Goal: Check status: Check status

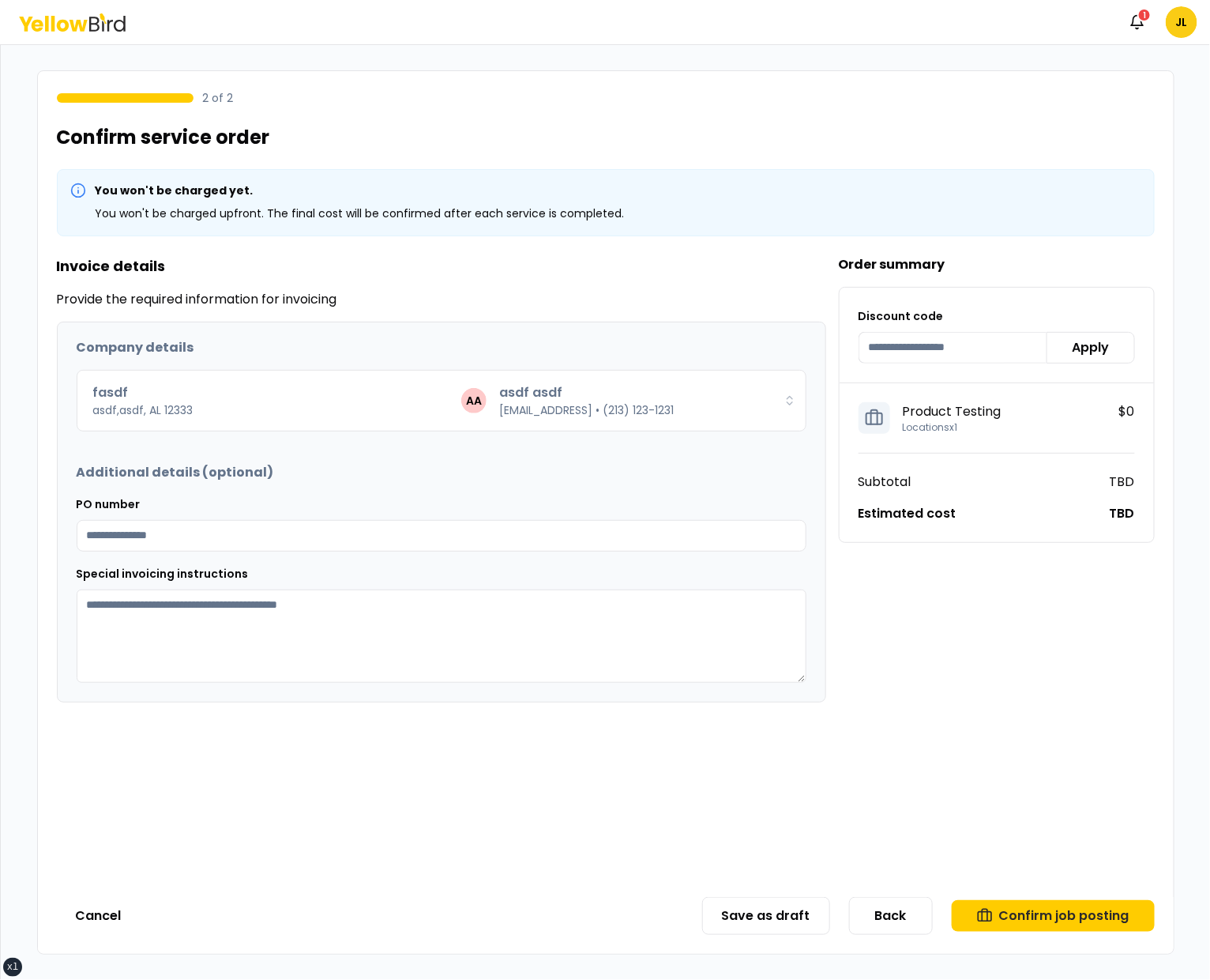
click at [361, 64] on div "2 of 2 Confirm service order You won't be charged yet. You won't be charged upf…" at bounding box center [606, 512] width 1210 height 935
click at [80, 20] on icon at bounding box center [79, 24] width 19 height 12
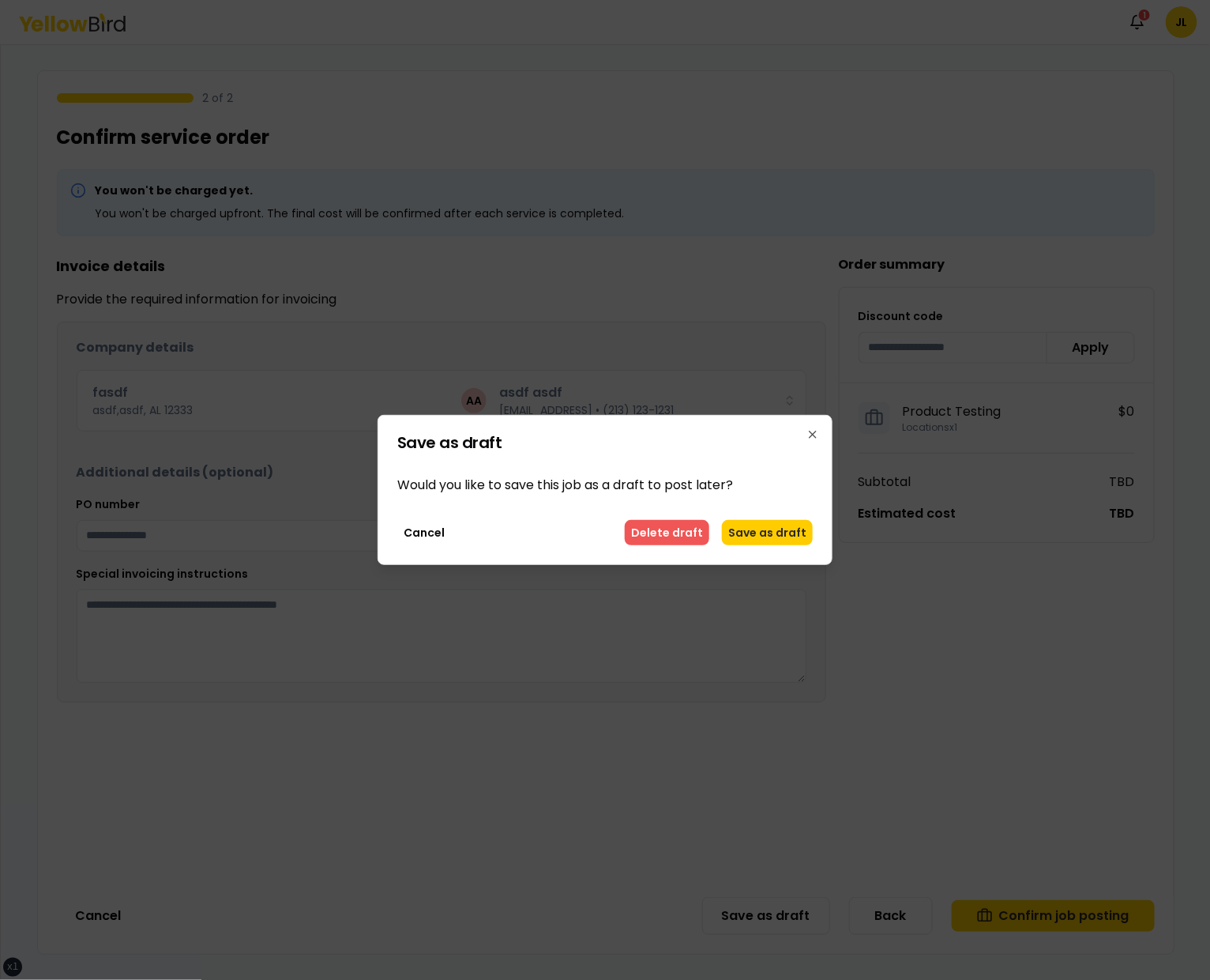
click at [697, 535] on button "Delete draft" at bounding box center [666, 532] width 84 height 25
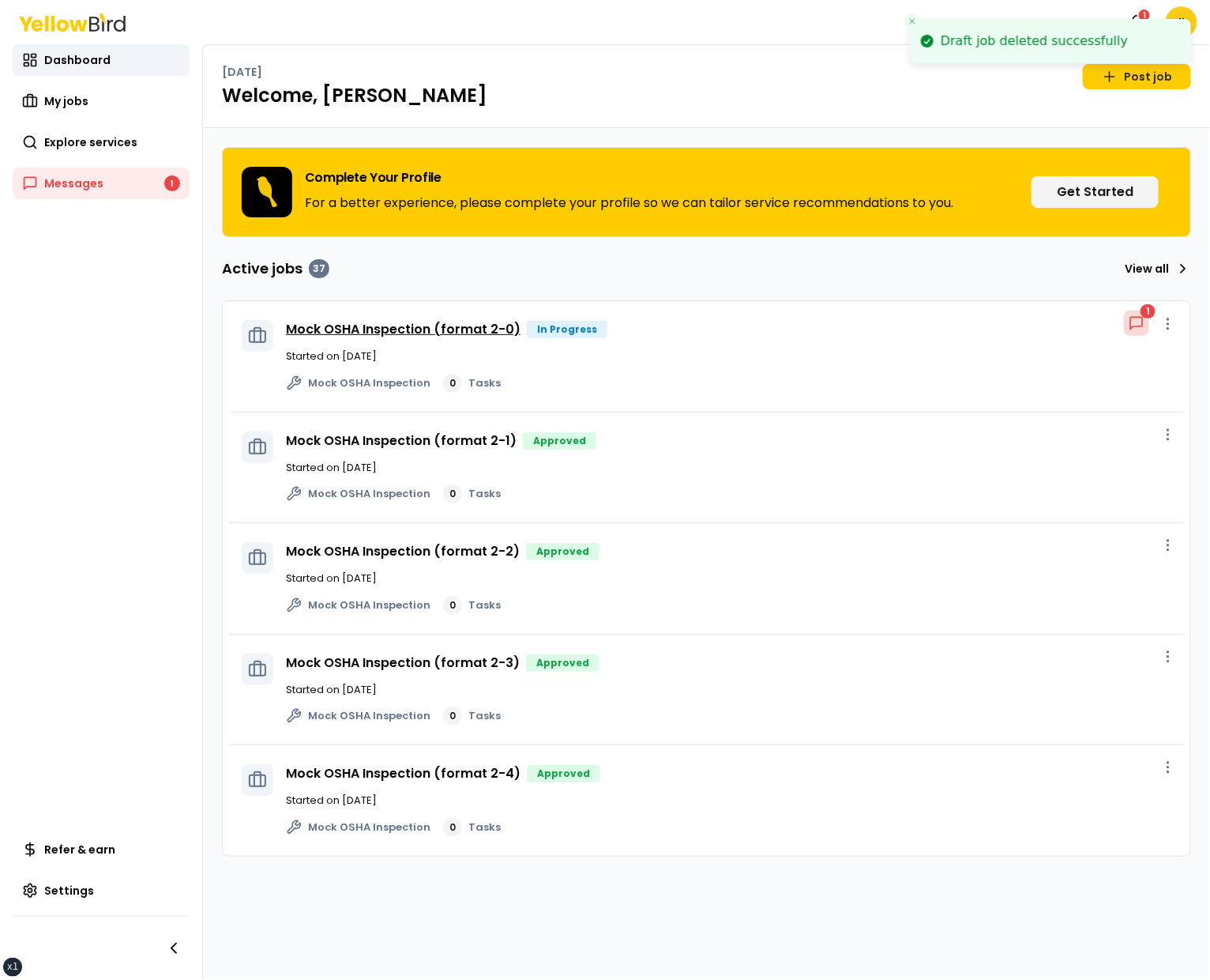
click at [316, 322] on link "Mock OSHA Inspection (format 2-0)" at bounding box center [403, 329] width 235 height 19
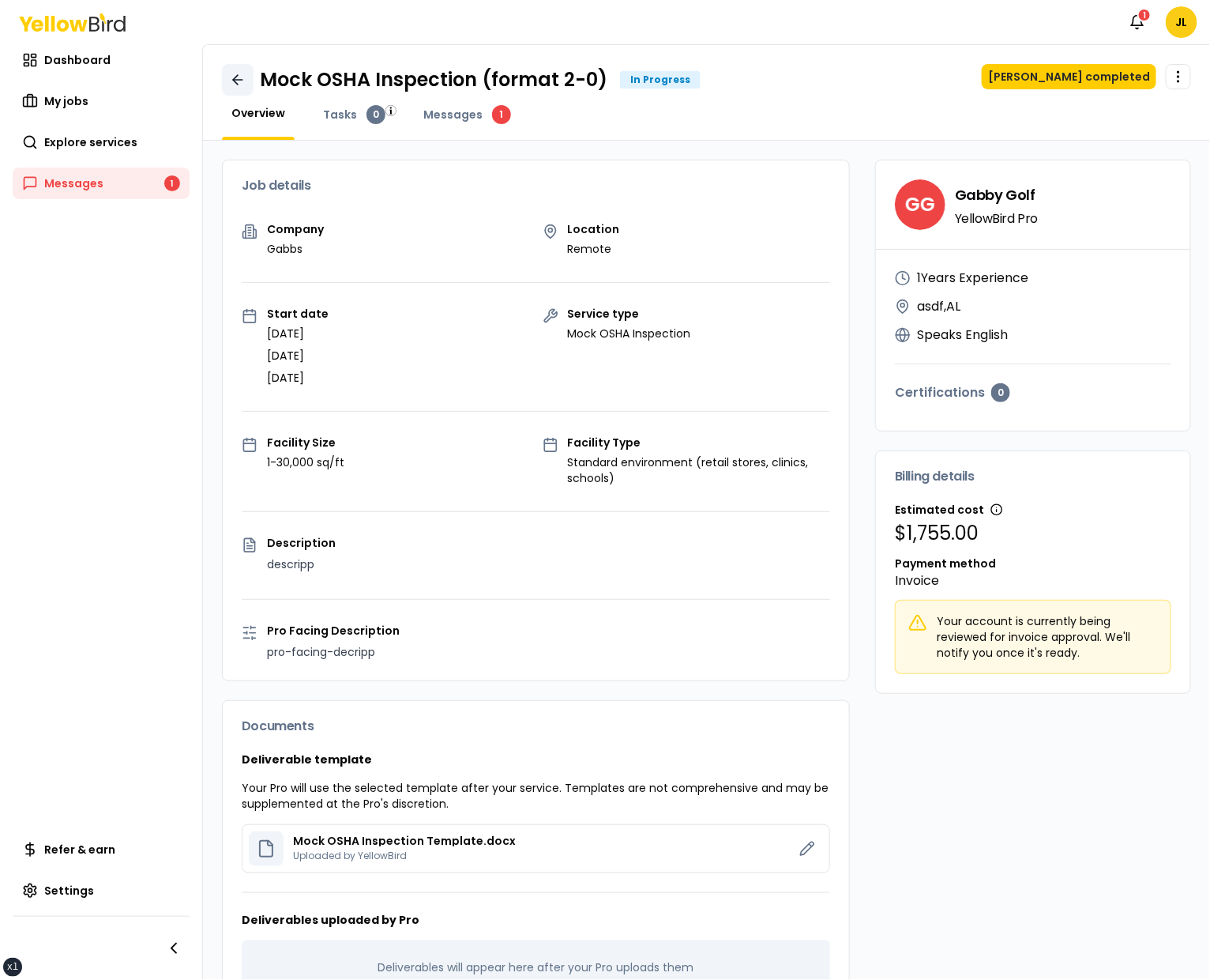
click at [231, 82] on icon at bounding box center [238, 79] width 16 height 16
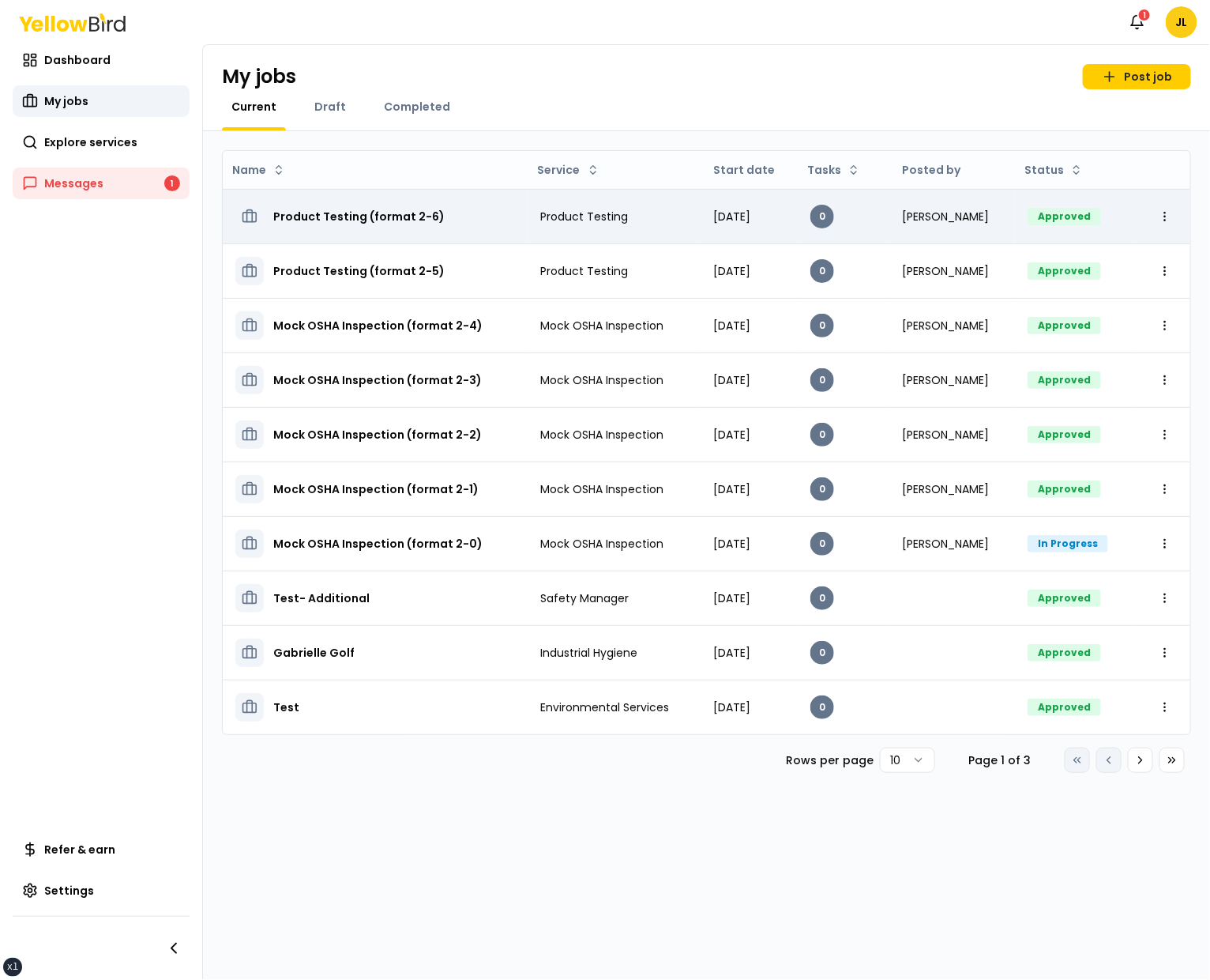
click at [343, 215] on h3 "Product Testing (format 2-6)" at bounding box center [359, 216] width 172 height 29
